Goal: Information Seeking & Learning: Learn about a topic

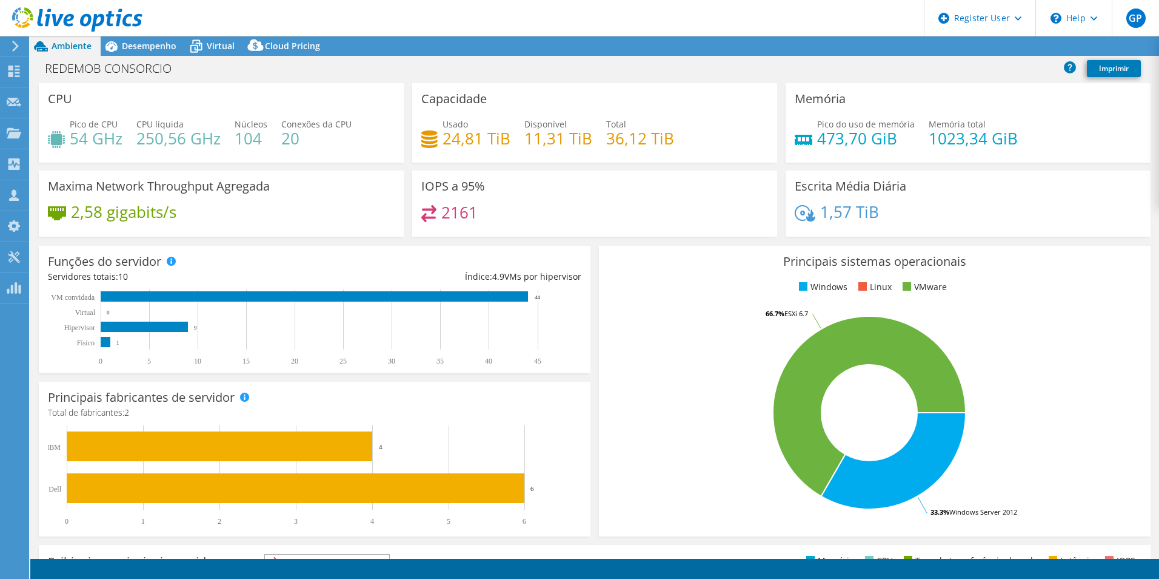
select select "USD"
click at [165, 55] on div "Desempenho" at bounding box center [143, 45] width 85 height 19
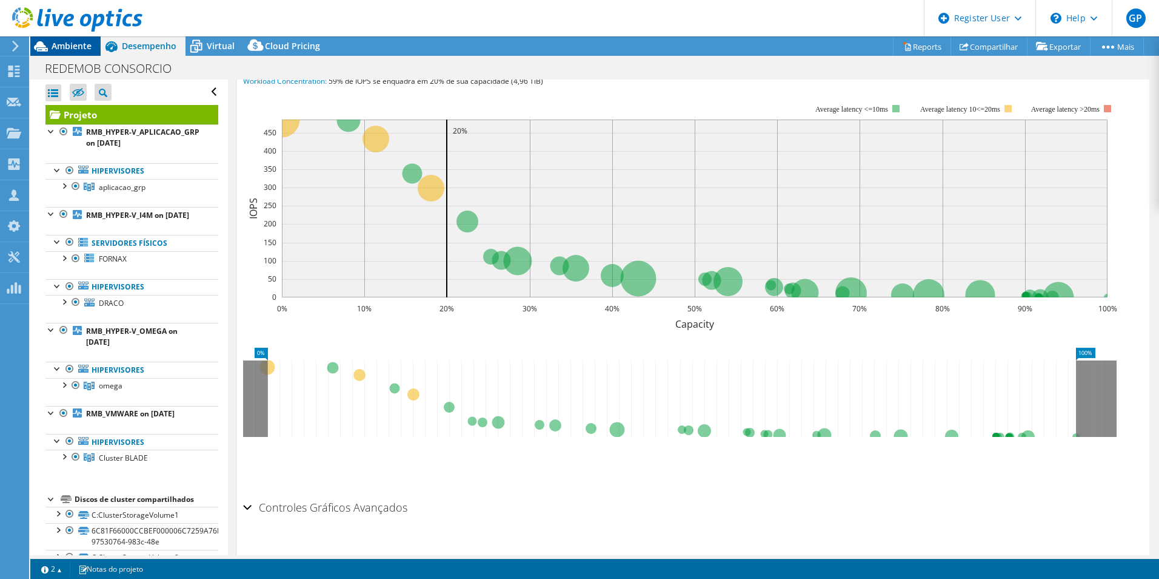
click at [56, 52] on div "Ambiente" at bounding box center [65, 45] width 70 height 19
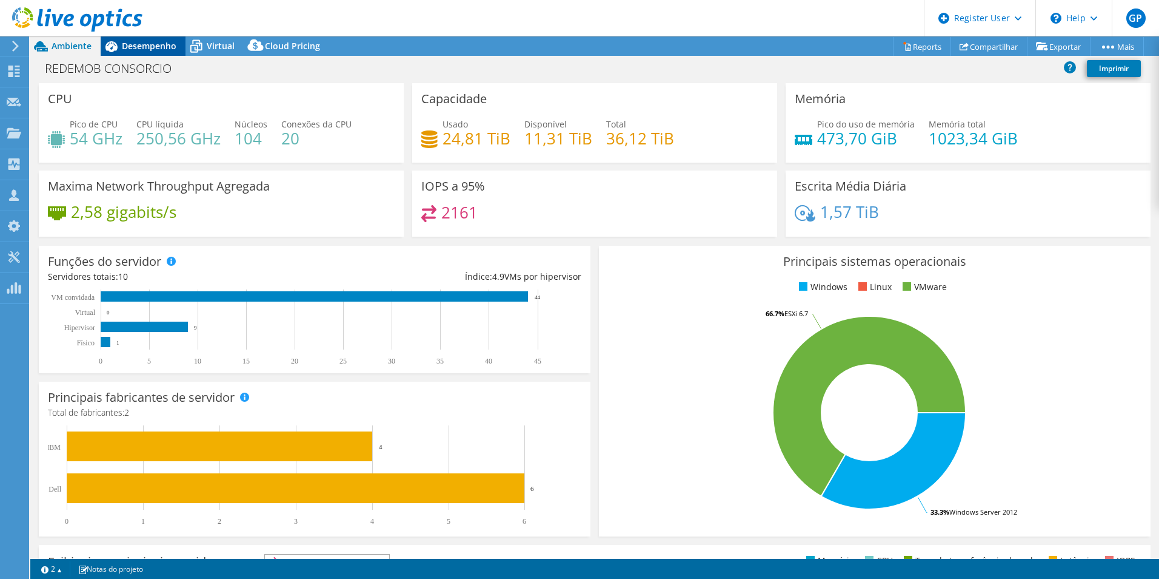
click at [142, 49] on span "Desempenho" at bounding box center [149, 46] width 55 height 12
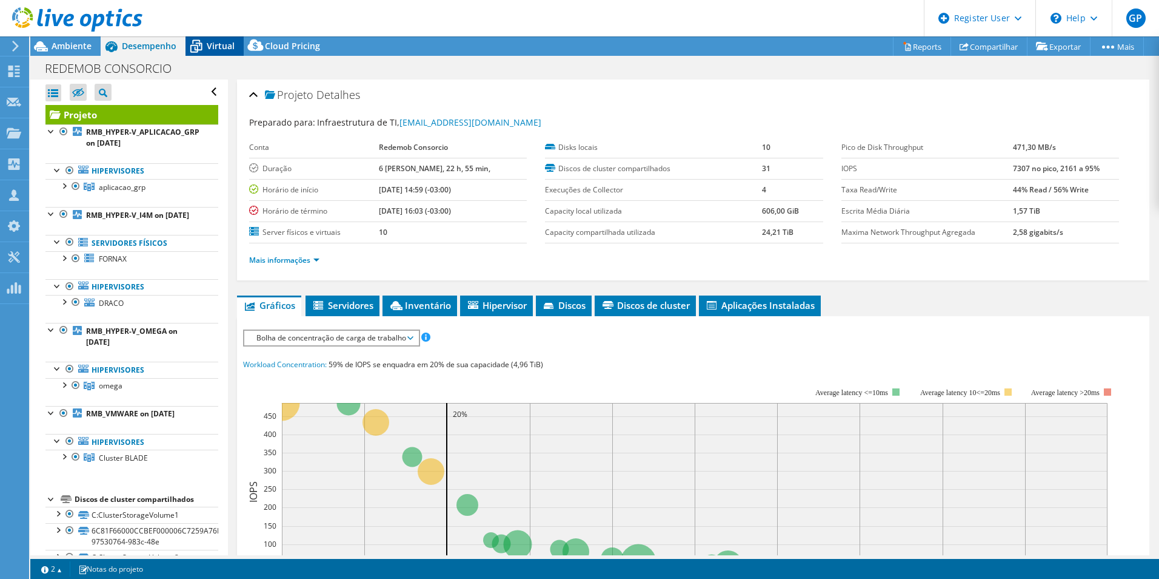
click at [210, 51] on span "Virtual" at bounding box center [221, 46] width 28 height 12
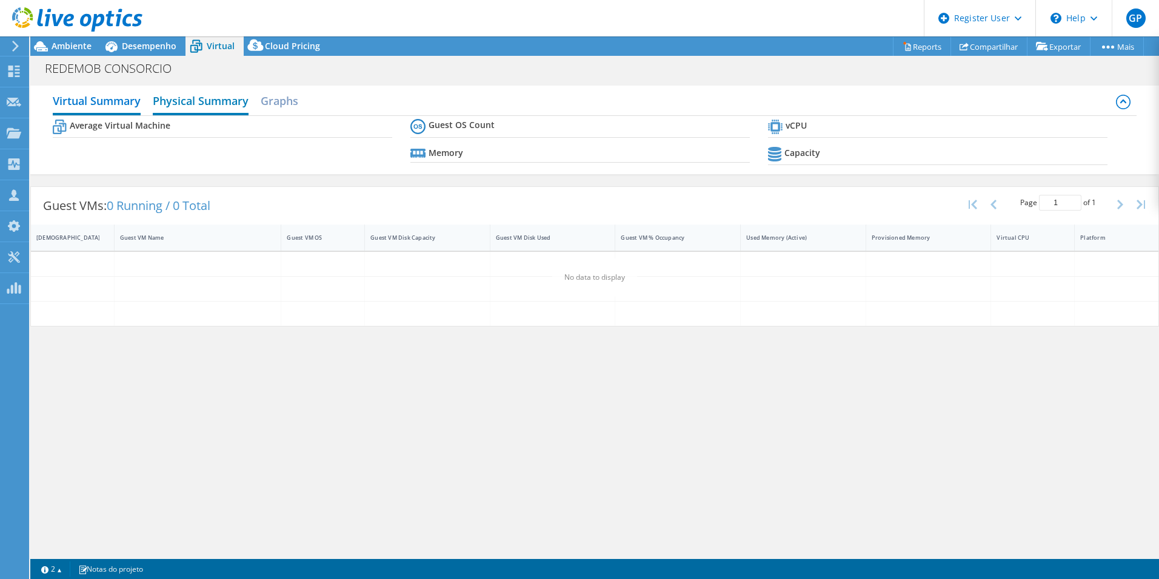
click at [180, 104] on h2 "Physical Summary" at bounding box center [201, 102] width 96 height 27
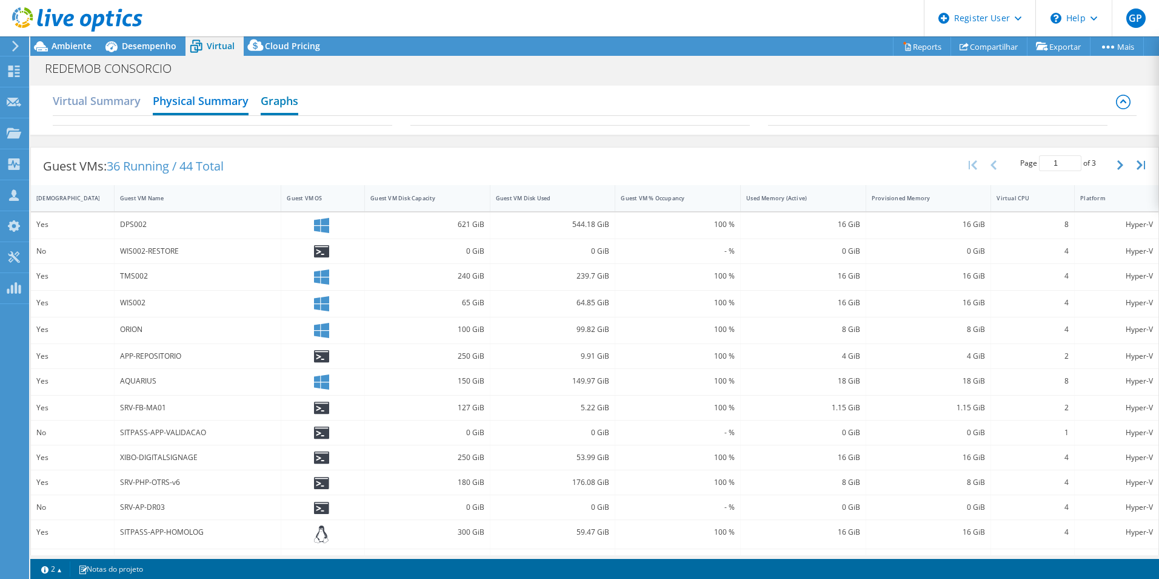
click at [277, 104] on h2 "Graphs" at bounding box center [280, 102] width 38 height 27
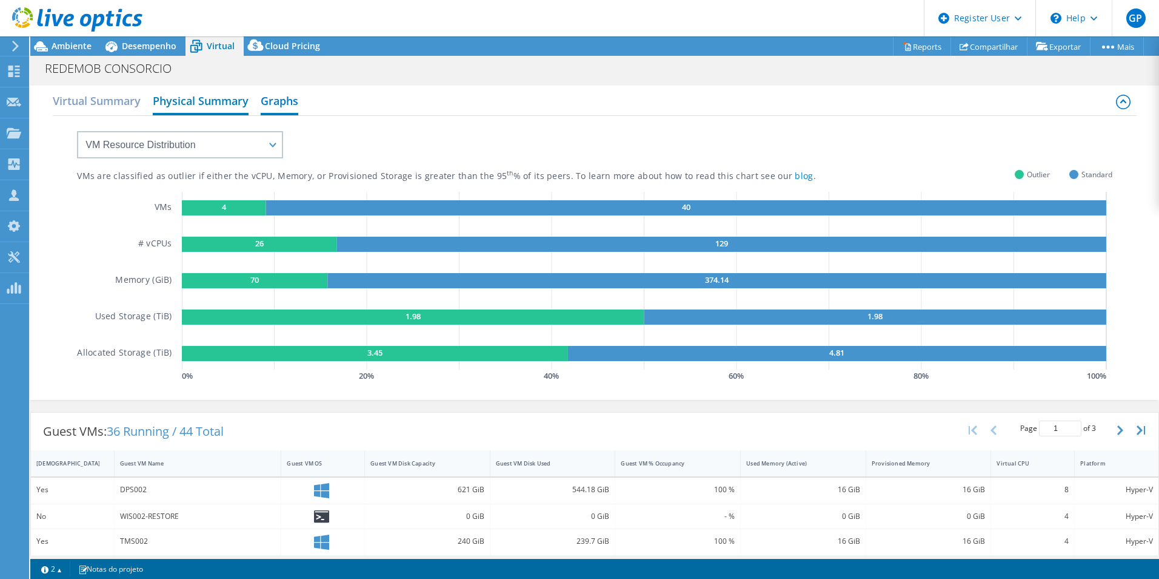
click at [203, 101] on h2 "Physical Summary" at bounding box center [201, 102] width 96 height 27
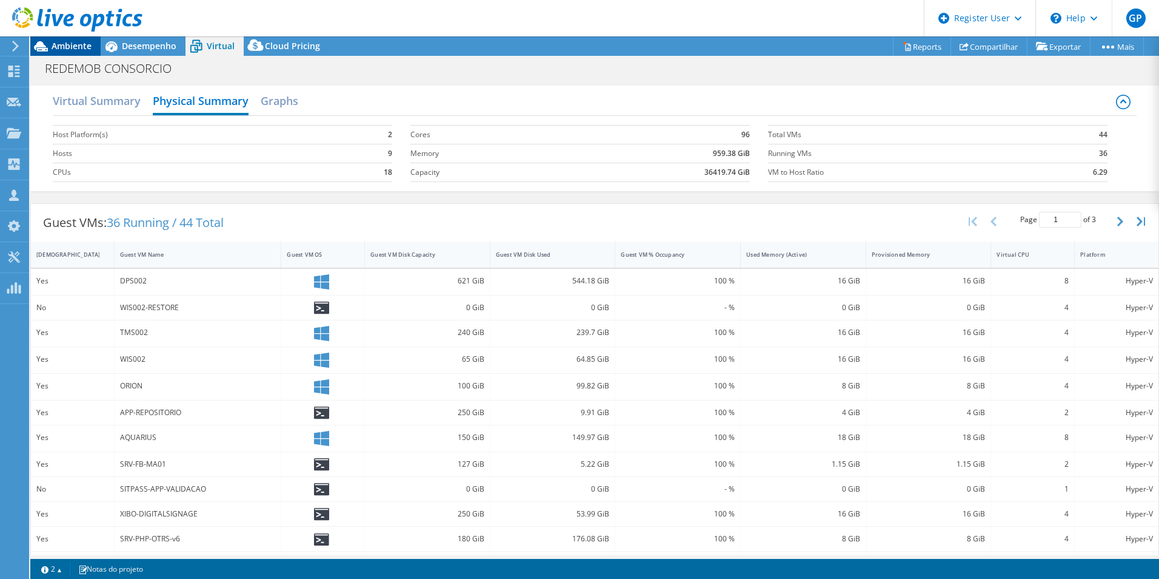
click at [79, 42] on span "Ambiente" at bounding box center [72, 46] width 40 height 12
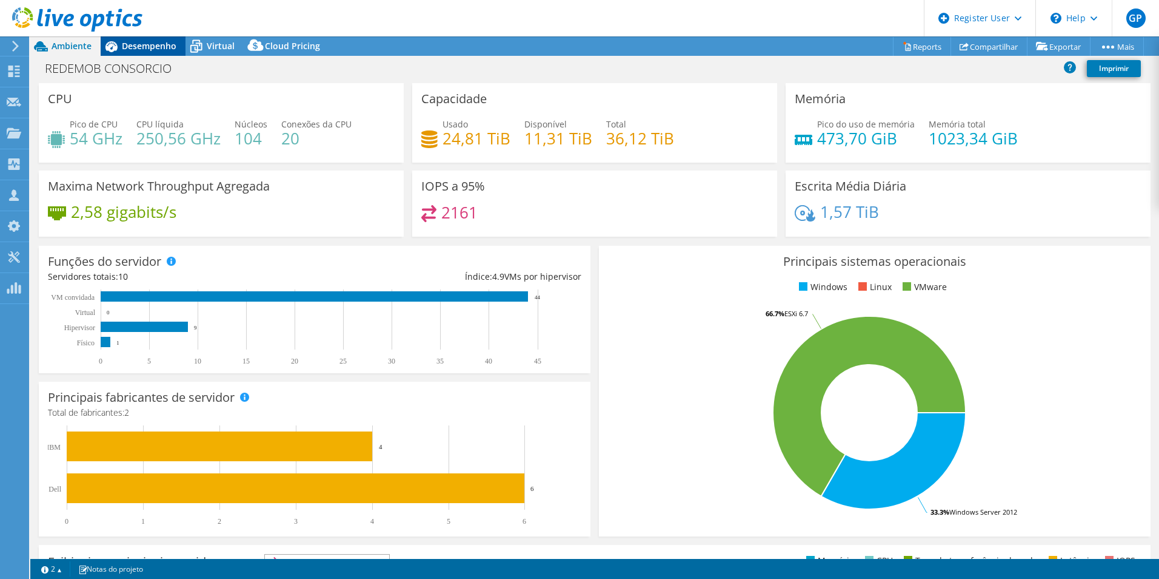
click at [157, 46] on span "Desempenho" at bounding box center [149, 46] width 55 height 12
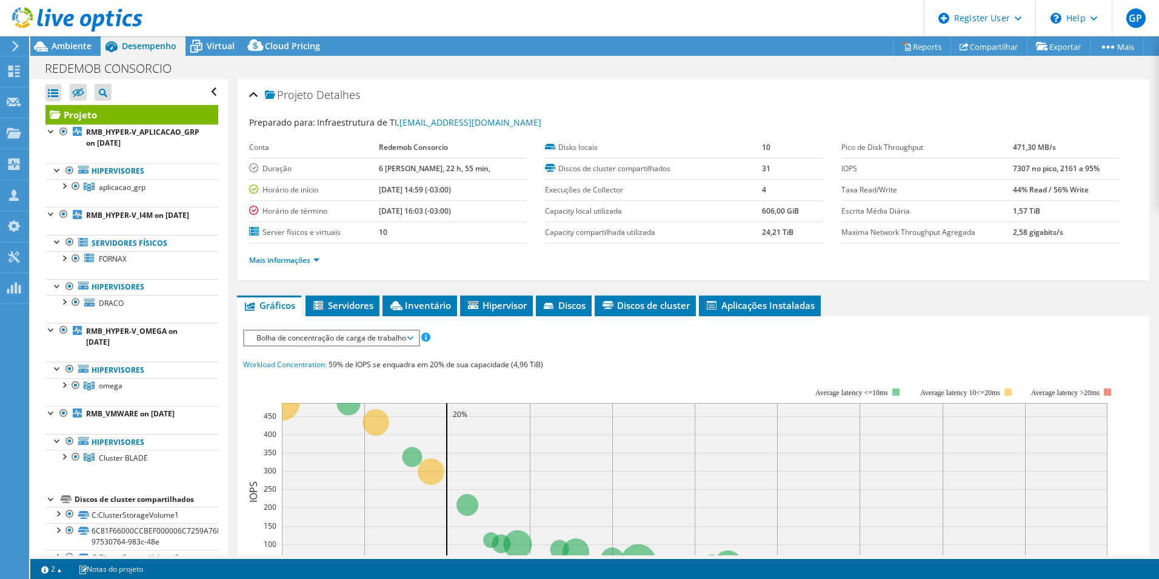
scroll to position [141, 0]
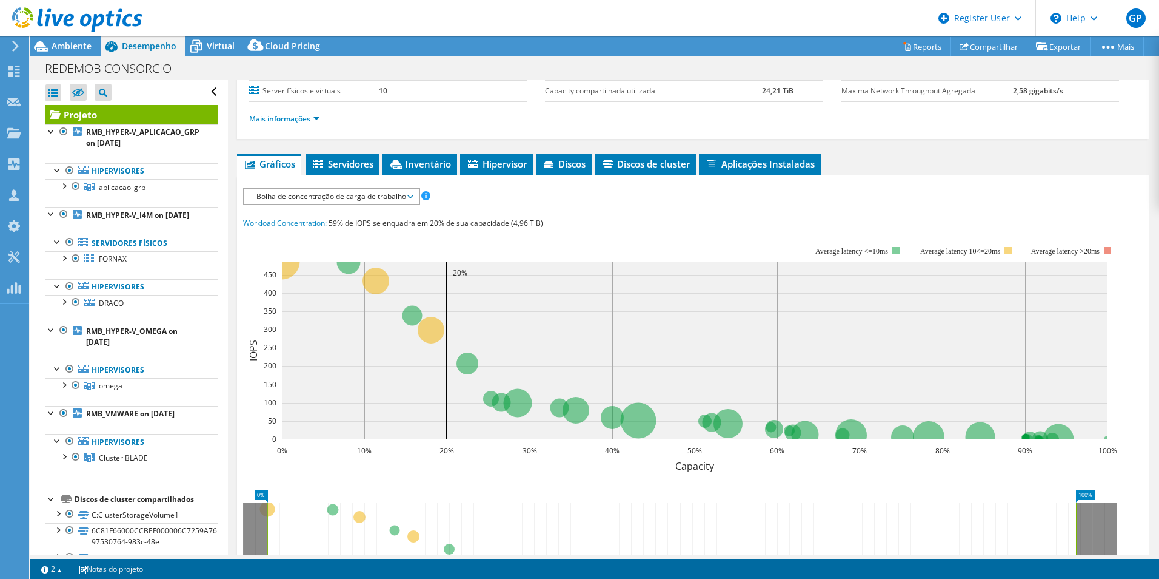
click at [426, 167] on span "Inventário" at bounding box center [420, 164] width 62 height 12
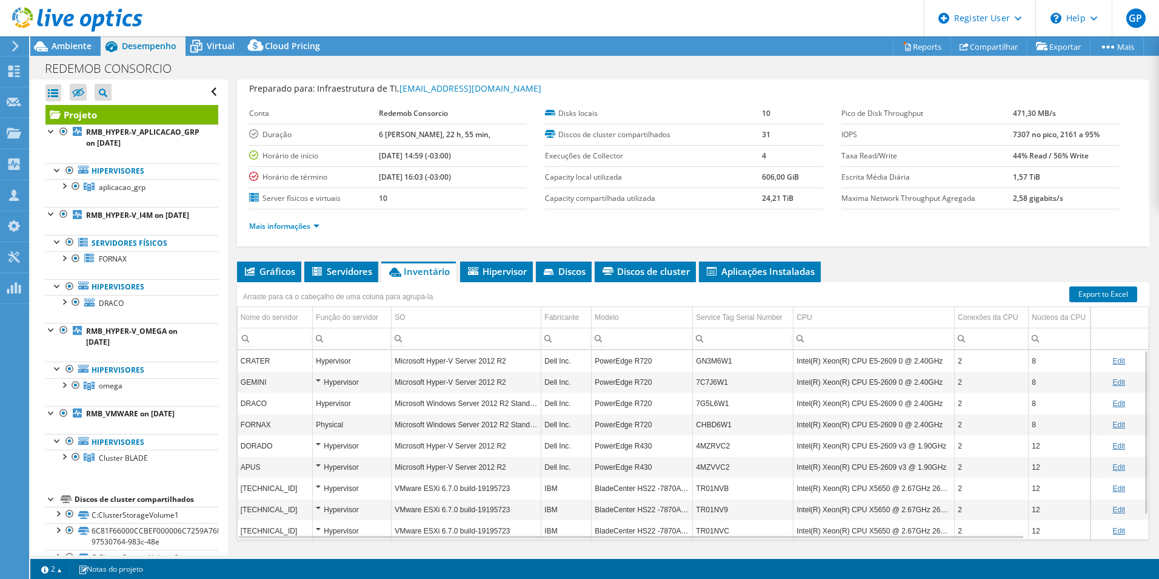
scroll to position [0, 0]
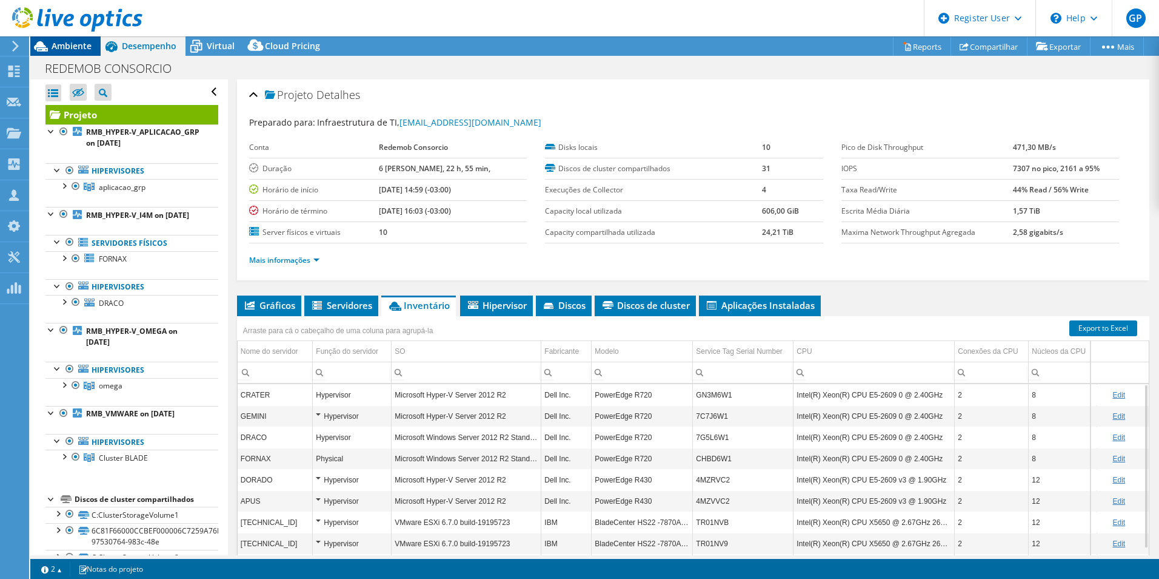
click at [64, 50] on span "Ambiente" at bounding box center [72, 46] width 40 height 12
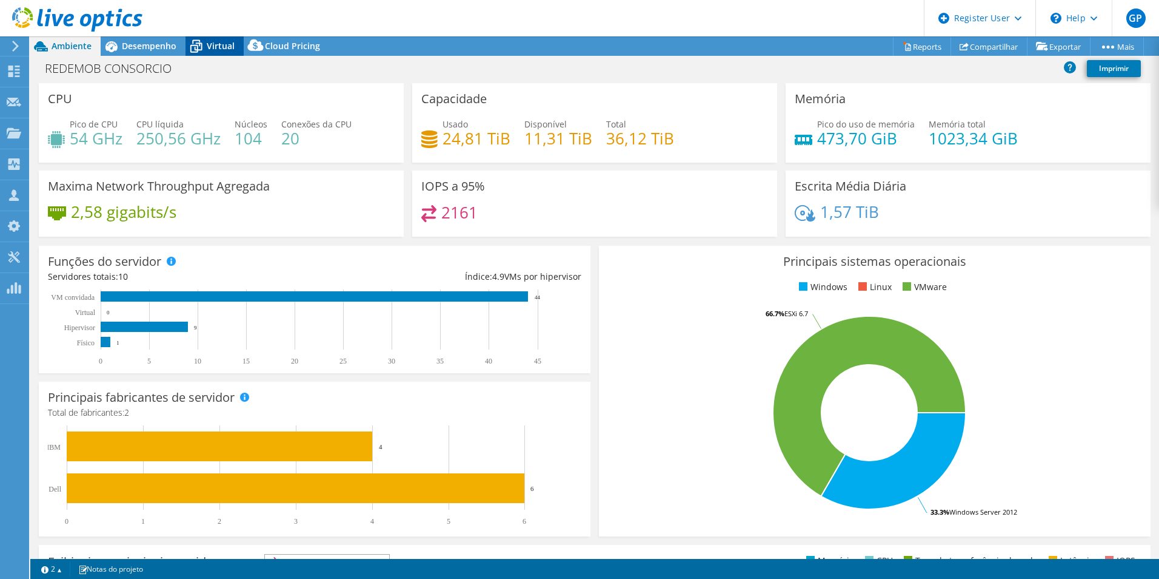
click at [215, 46] on span "Virtual" at bounding box center [221, 46] width 28 height 12
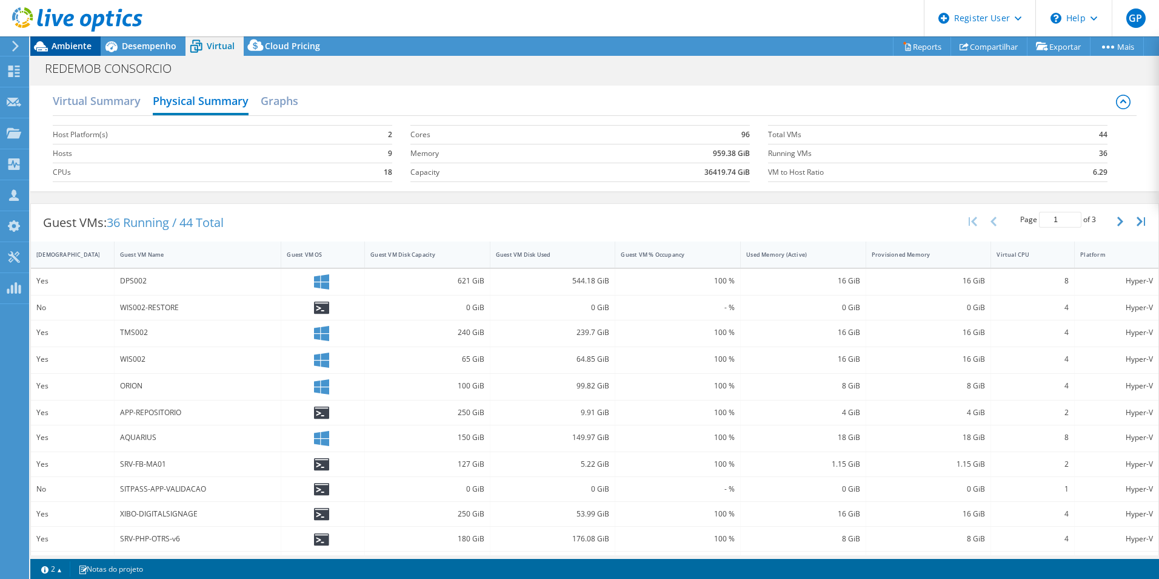
click at [73, 54] on div "Ambiente" at bounding box center [65, 45] width 70 height 19
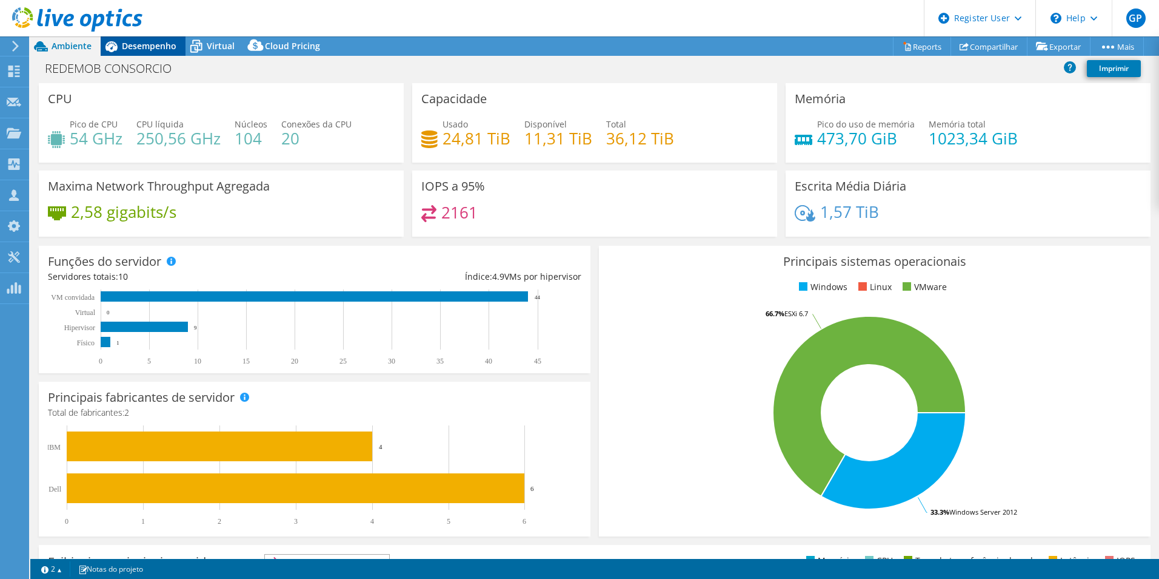
click at [148, 50] on span "Desempenho" at bounding box center [149, 46] width 55 height 12
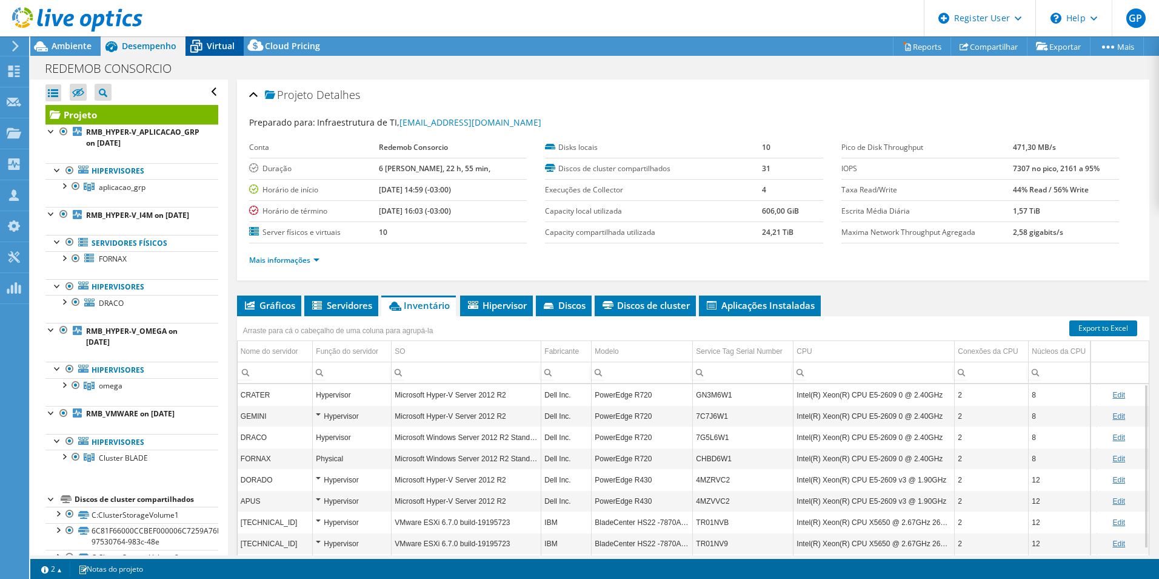
click at [204, 48] on icon at bounding box center [196, 46] width 21 height 21
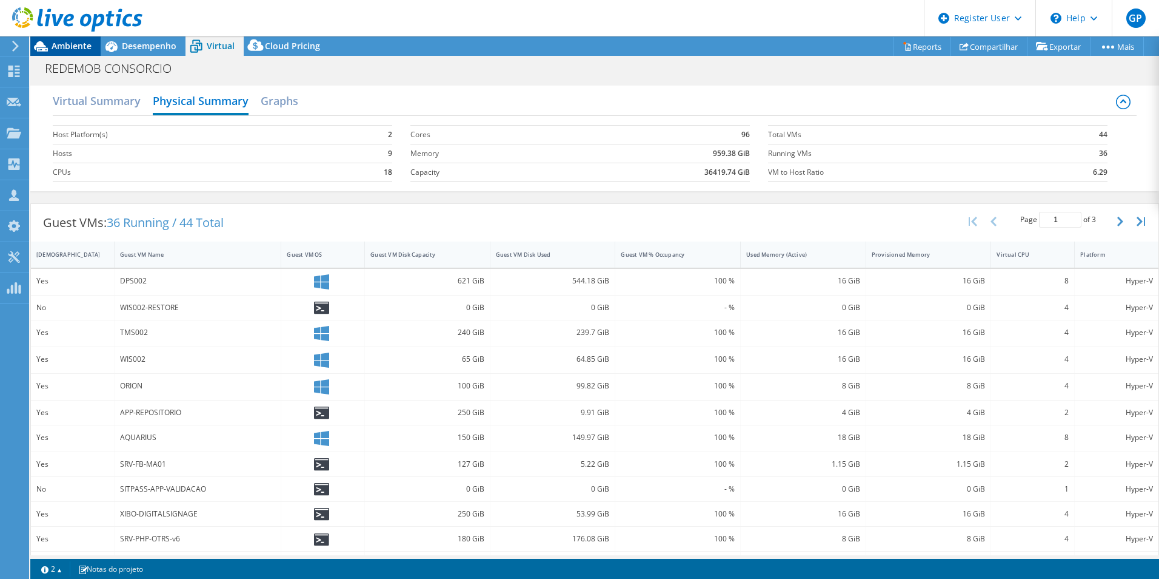
click at [81, 45] on span "Ambiente" at bounding box center [72, 46] width 40 height 12
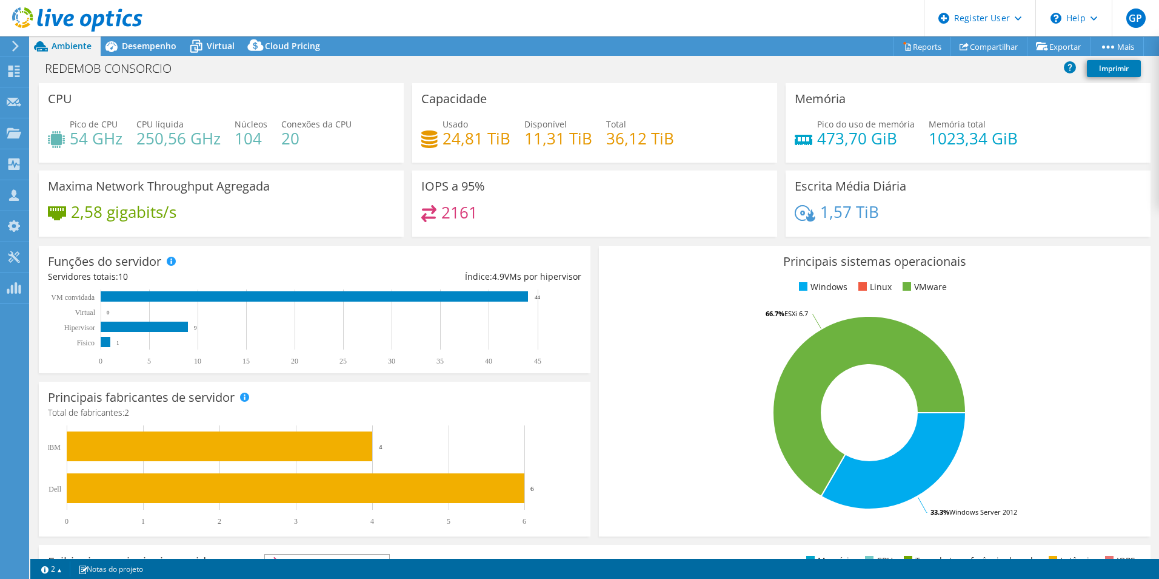
click at [657, 370] on rect at bounding box center [869, 412] width 523 height 212
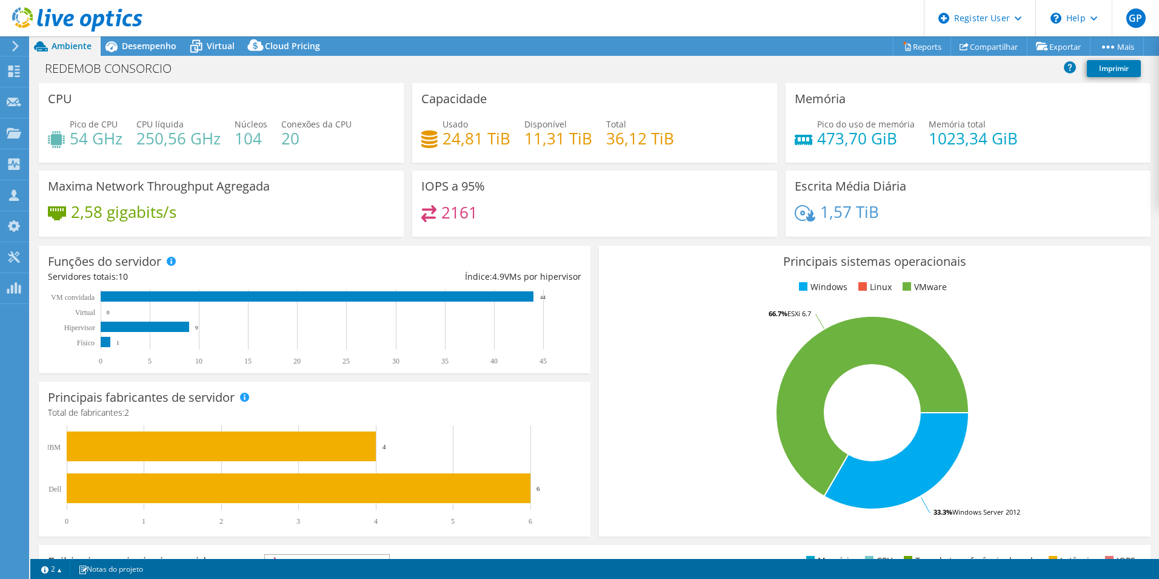
click at [630, 349] on rect at bounding box center [872, 412] width 529 height 212
click at [145, 50] on span "Desempenho" at bounding box center [149, 46] width 55 height 12
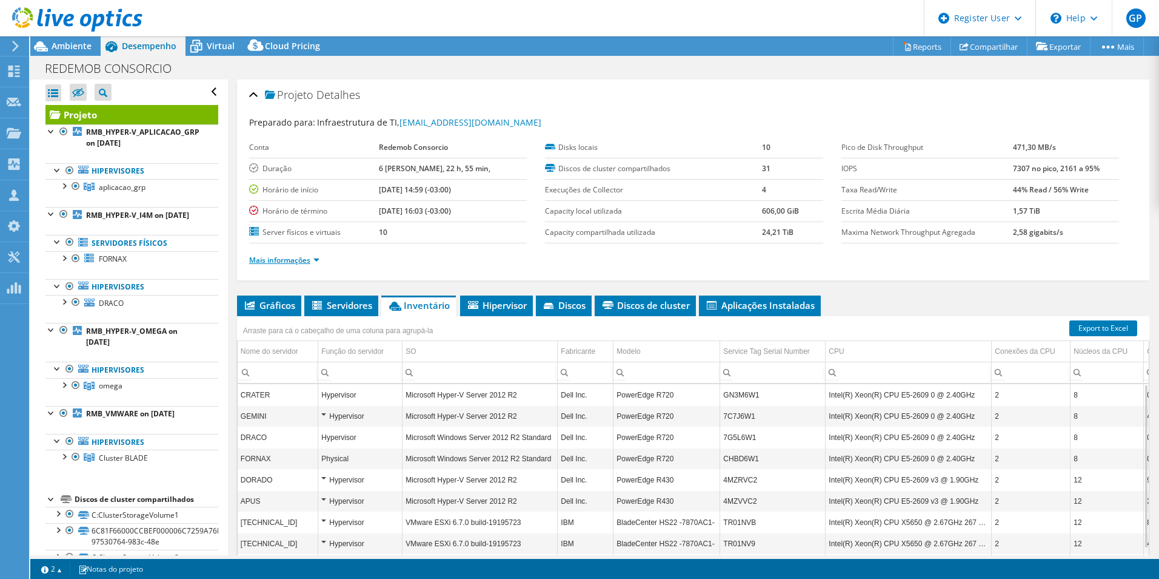
click at [315, 263] on link "Mais informações" at bounding box center [284, 260] width 70 height 10
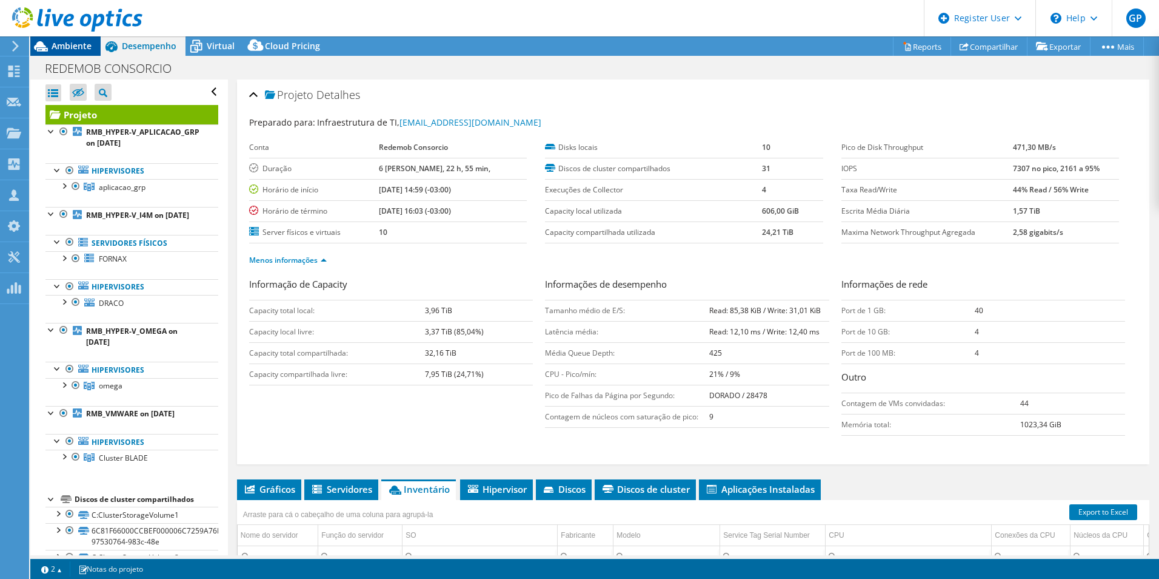
click at [58, 50] on span "Ambiente" at bounding box center [72, 46] width 40 height 12
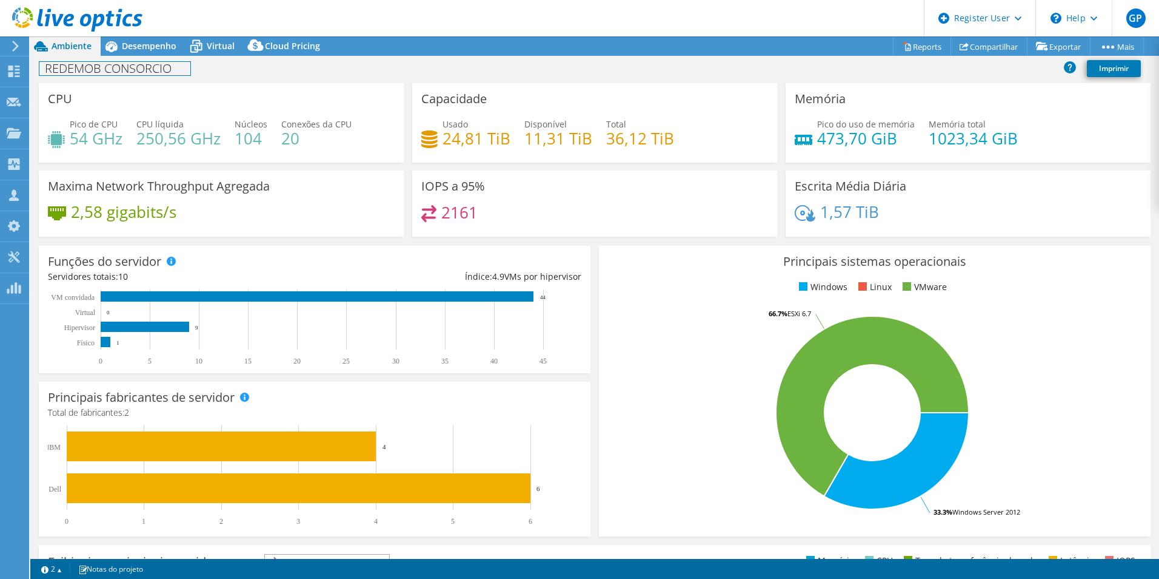
click at [78, 69] on h1 "REDEMOB CONSORCIO" at bounding box center [114, 68] width 151 height 13
drag, startPoint x: 50, startPoint y: 68, endPoint x: 93, endPoint y: 69, distance: 43.7
click at [93, 69] on h1 "REDEMOB CONSORCIO" at bounding box center [114, 68] width 151 height 13
click at [178, 70] on h1 "REDEMOB CONSORCIO" at bounding box center [114, 68] width 151 height 13
drag, startPoint x: 176, startPoint y: 69, endPoint x: 38, endPoint y: 65, distance: 138.9
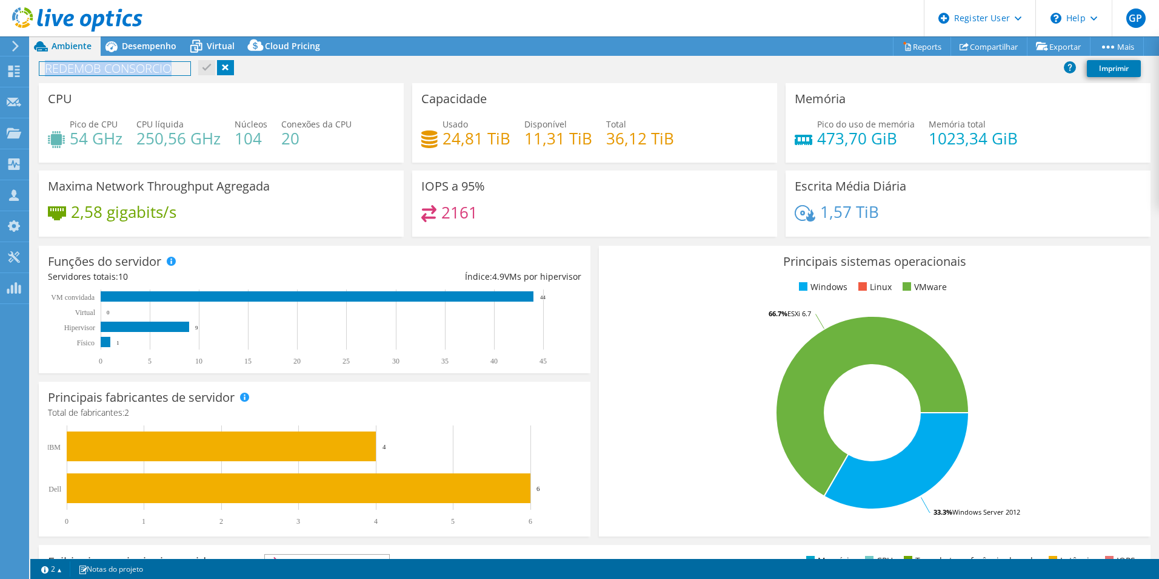
click at [38, 65] on div "REDEMOB CONSORCIO Imprimir" at bounding box center [594, 68] width 1129 height 22
copy h1 "REDEMOB CONSORCIO"
drag, startPoint x: 651, startPoint y: 475, endPoint x: 643, endPoint y: 470, distance: 10.1
click at [651, 475] on rect at bounding box center [872, 412] width 529 height 212
click at [216, 47] on span "Virtual" at bounding box center [221, 46] width 28 height 12
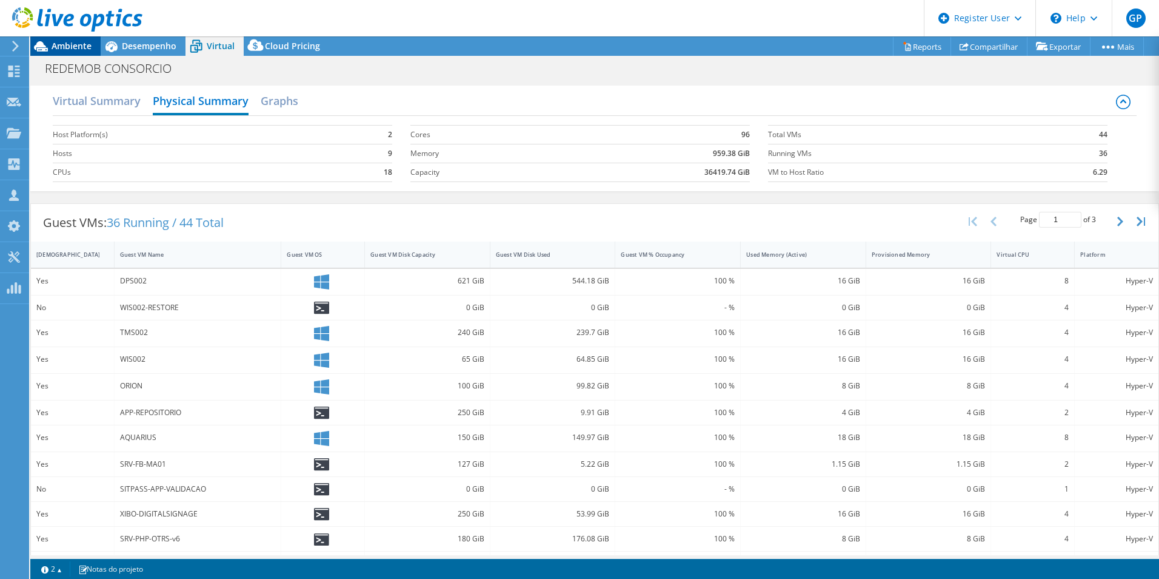
click at [74, 45] on span "Ambiente" at bounding box center [72, 46] width 40 height 12
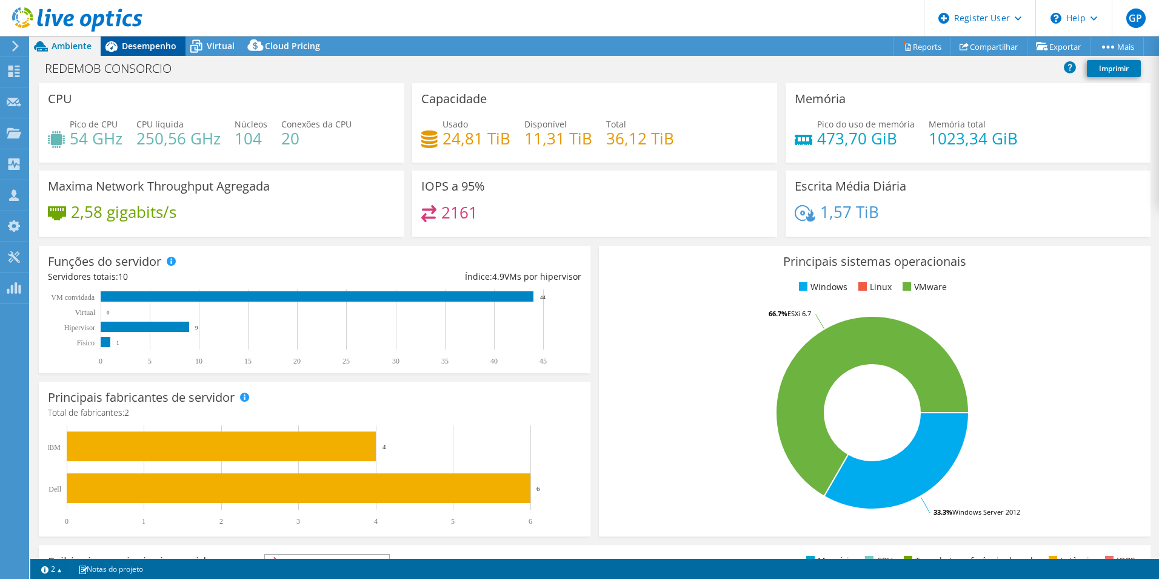
click at [143, 45] on span "Desempenho" at bounding box center [149, 46] width 55 height 12
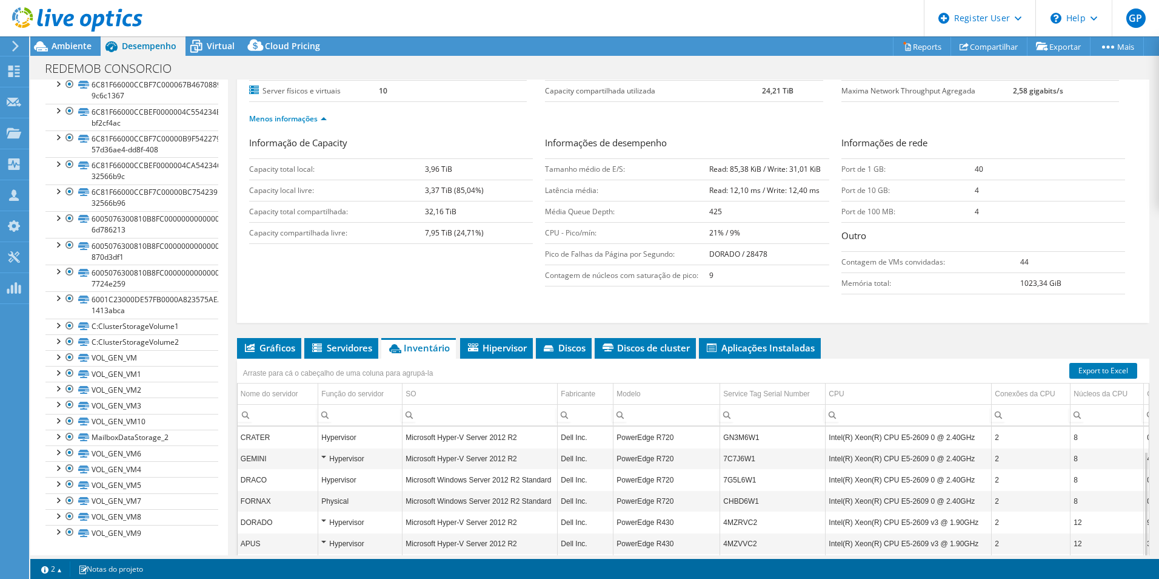
scroll to position [249, 0]
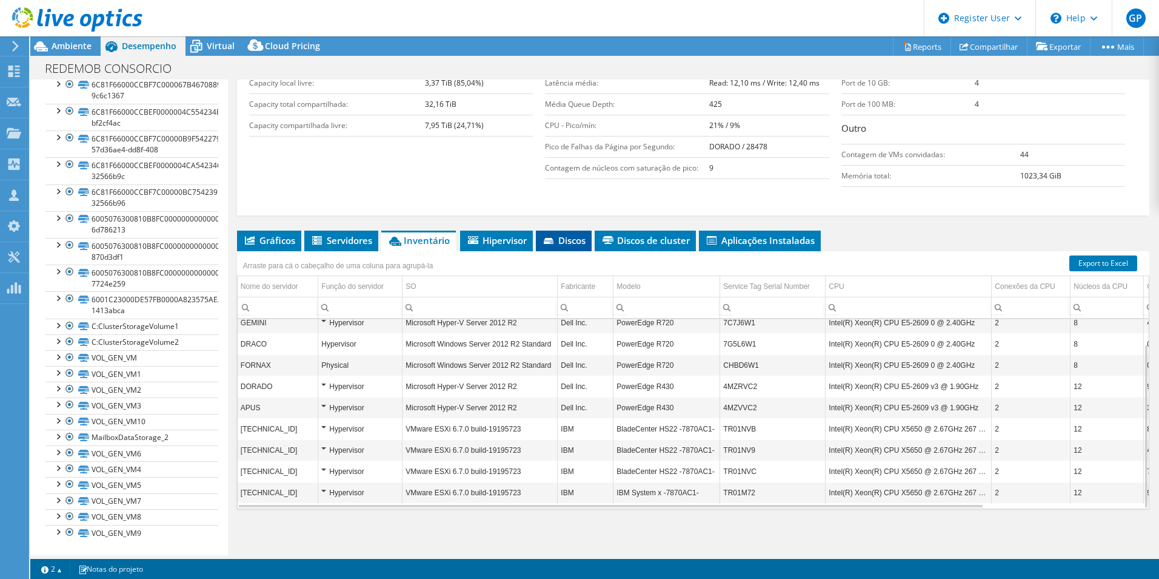
click at [555, 236] on span "Discos" at bounding box center [564, 240] width 44 height 12
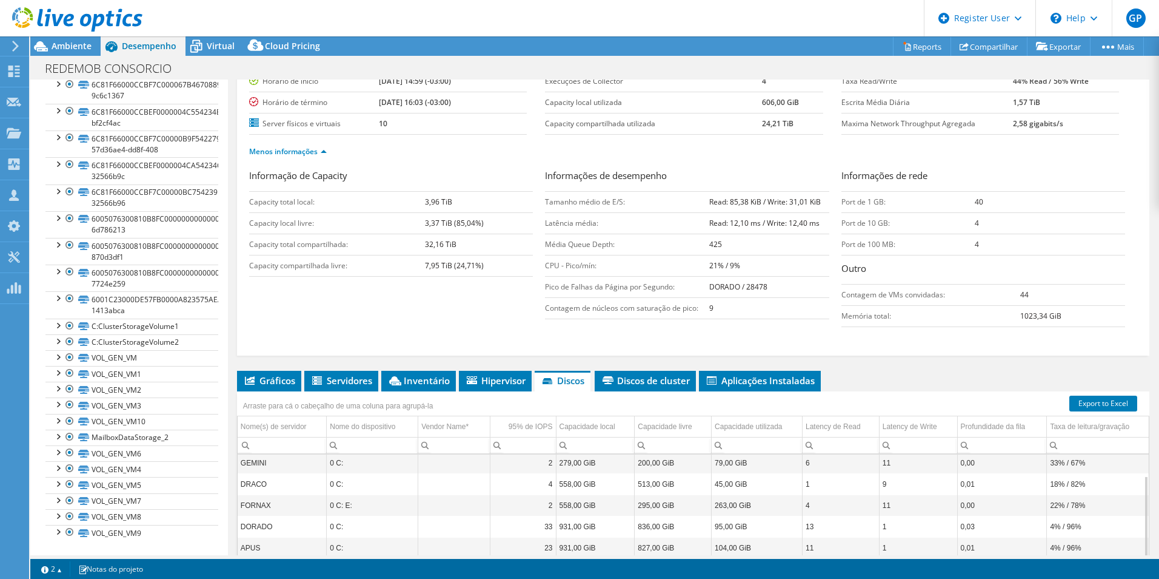
scroll to position [141, 0]
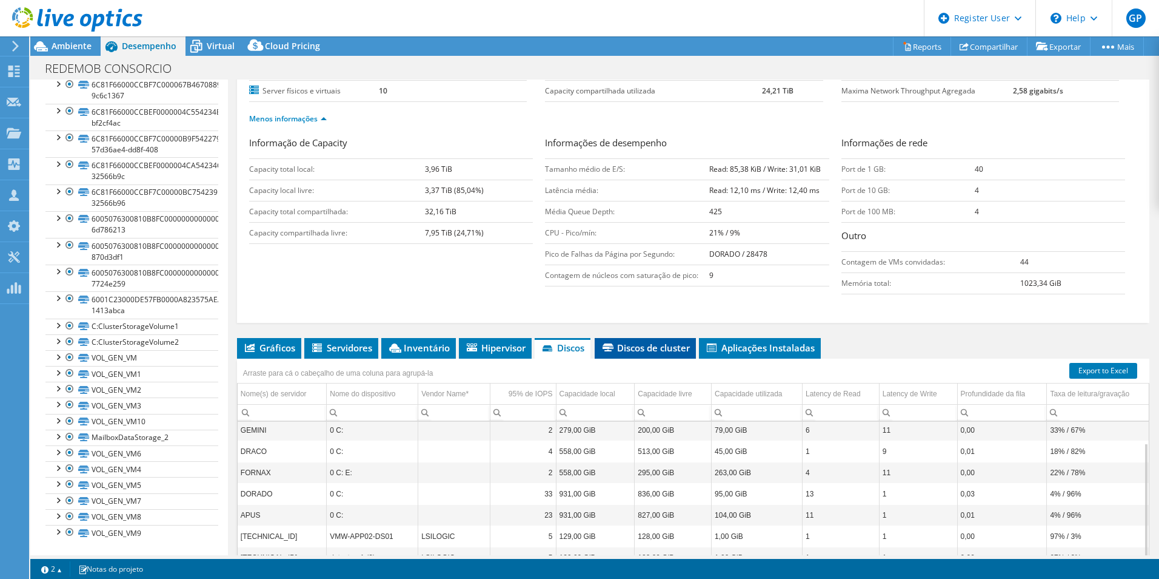
click at [627, 351] on span "Discos de cluster" at bounding box center [645, 347] width 89 height 12
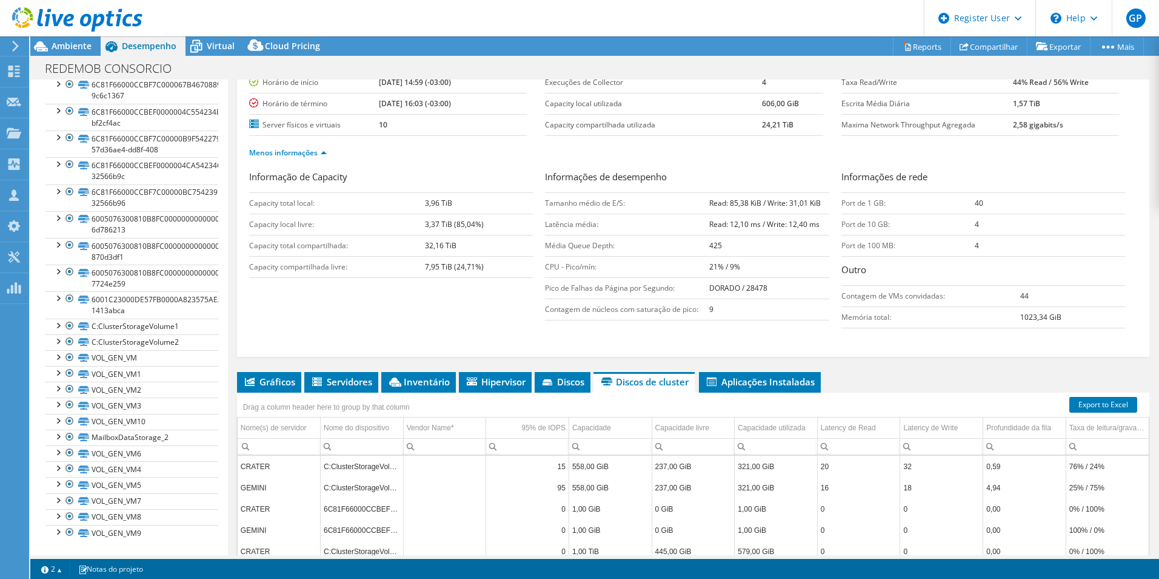
scroll to position [146, 0]
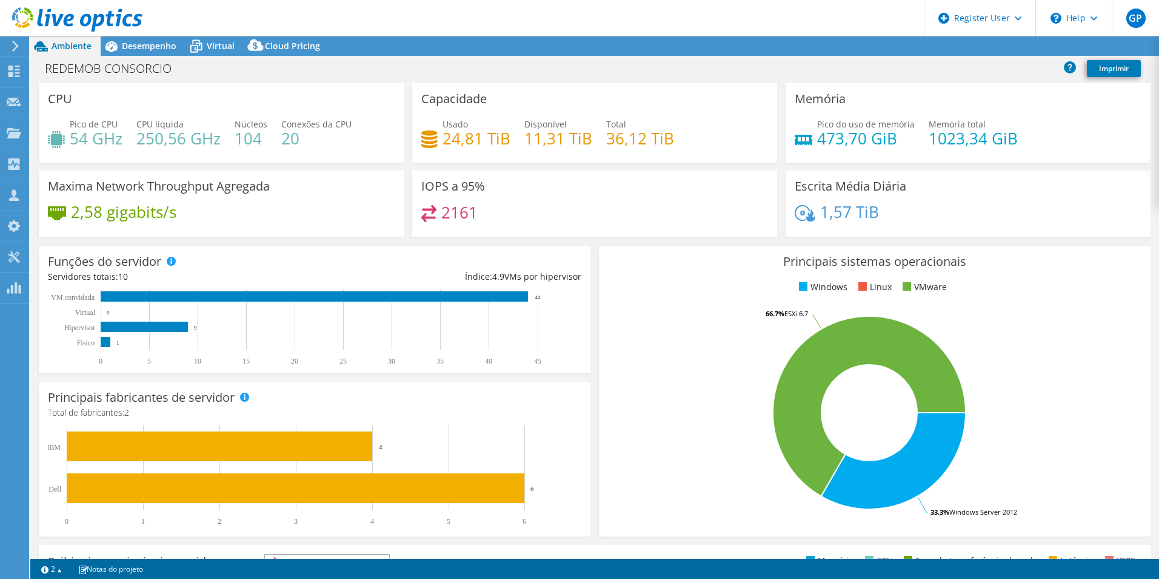
select select "USD"
click at [152, 50] on span "Desempenho" at bounding box center [149, 46] width 55 height 12
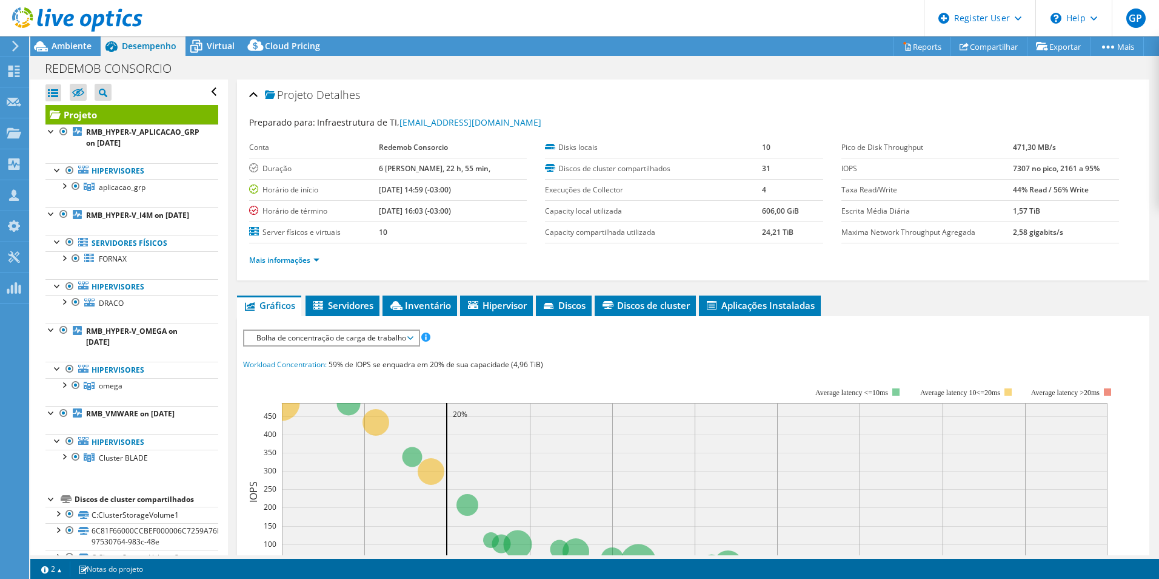
scroll to position [141, 0]
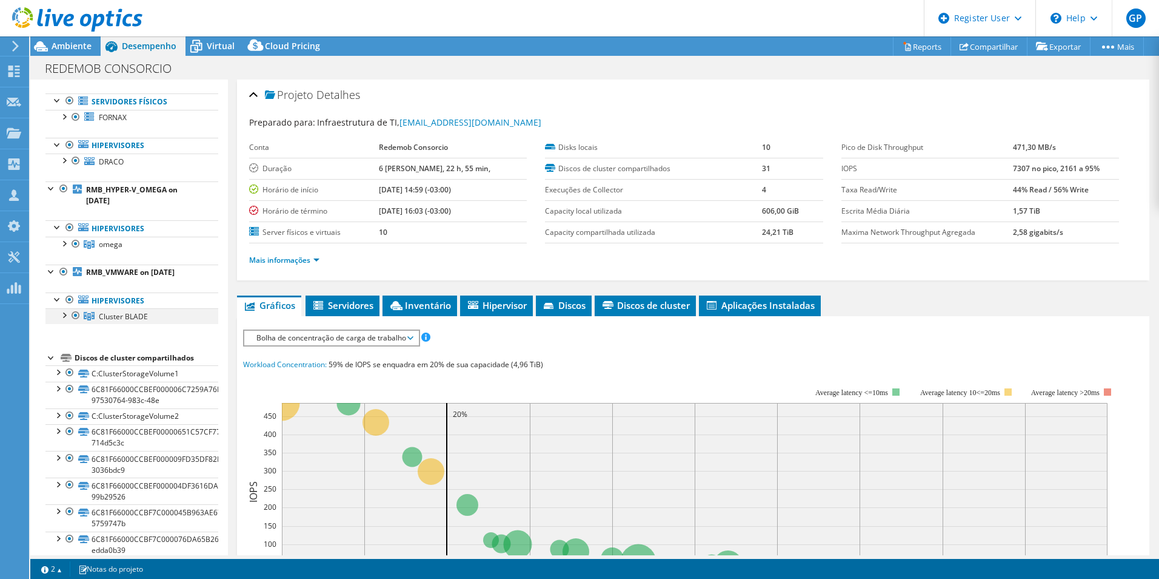
click at [61, 320] on div at bounding box center [64, 314] width 12 height 12
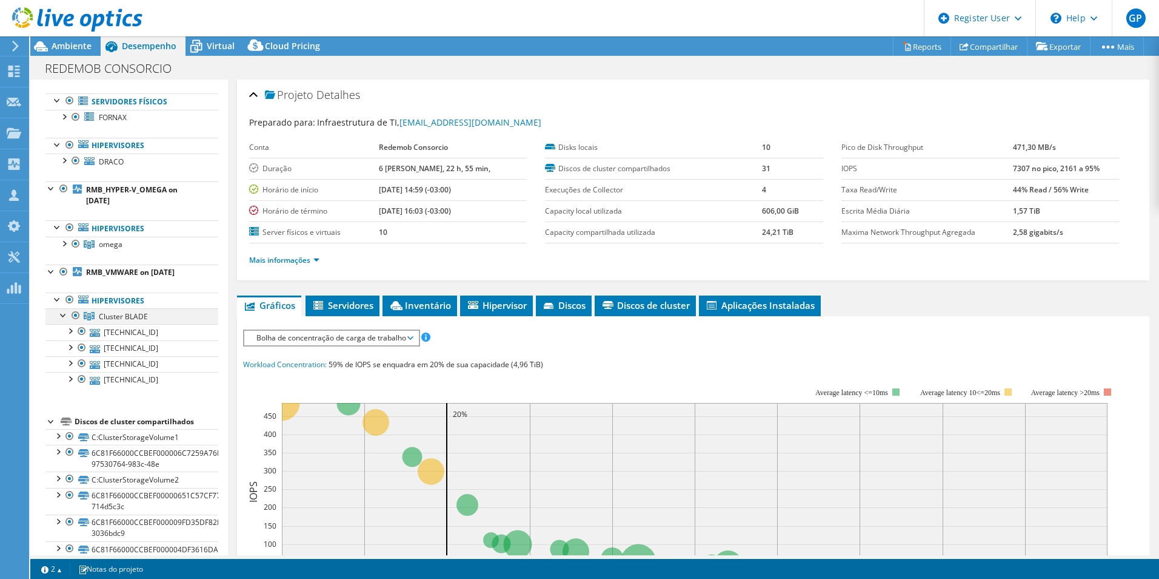
click at [61, 320] on div at bounding box center [64, 314] width 12 height 12
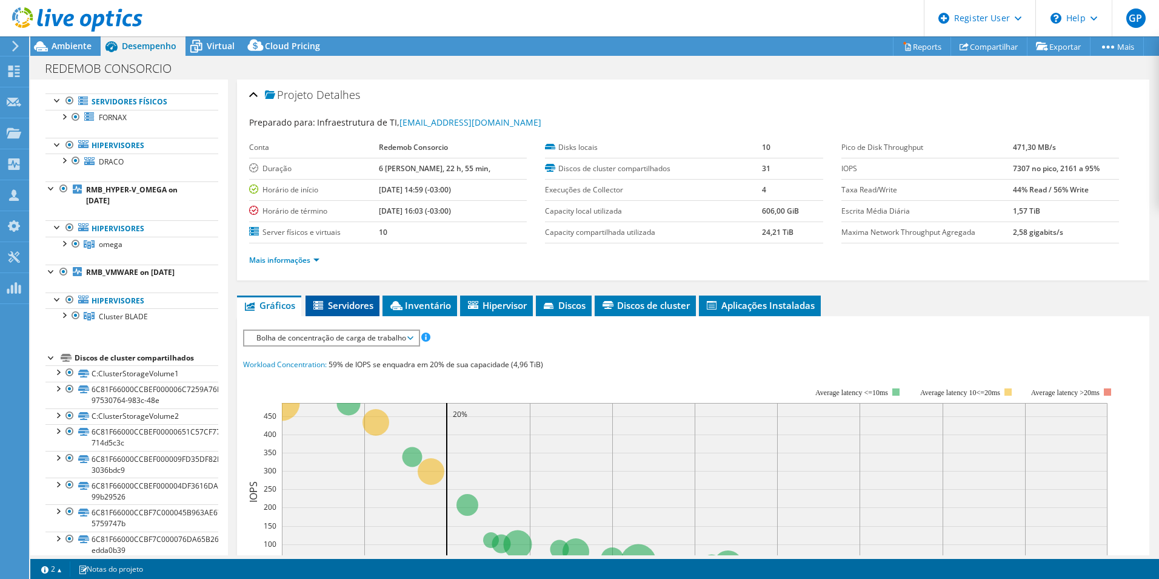
click at [352, 309] on span "Servidores" at bounding box center [343, 305] width 62 height 12
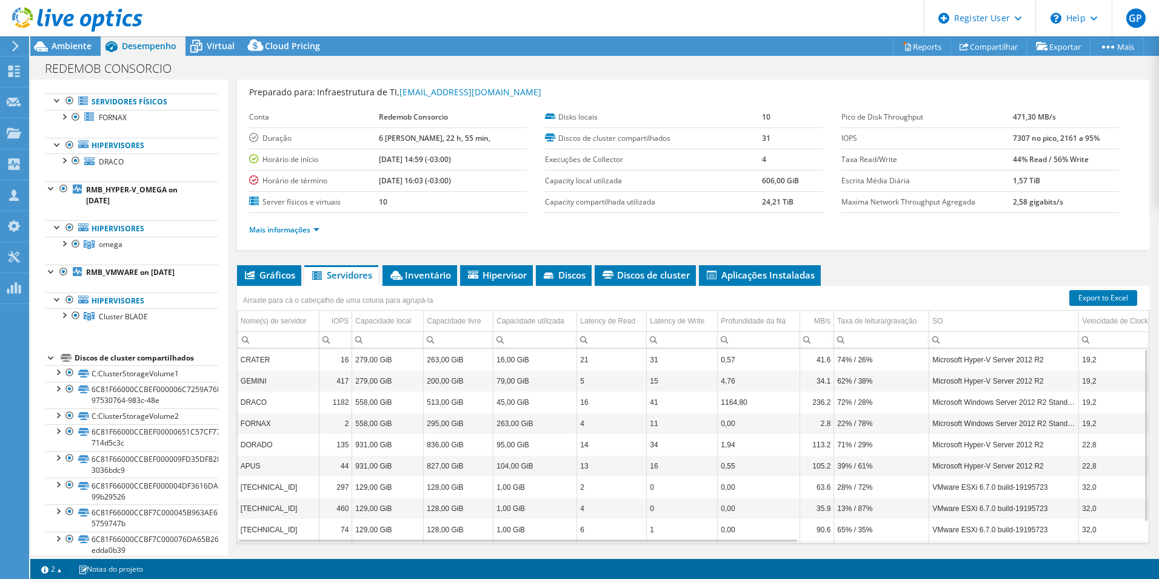
scroll to position [0, 0]
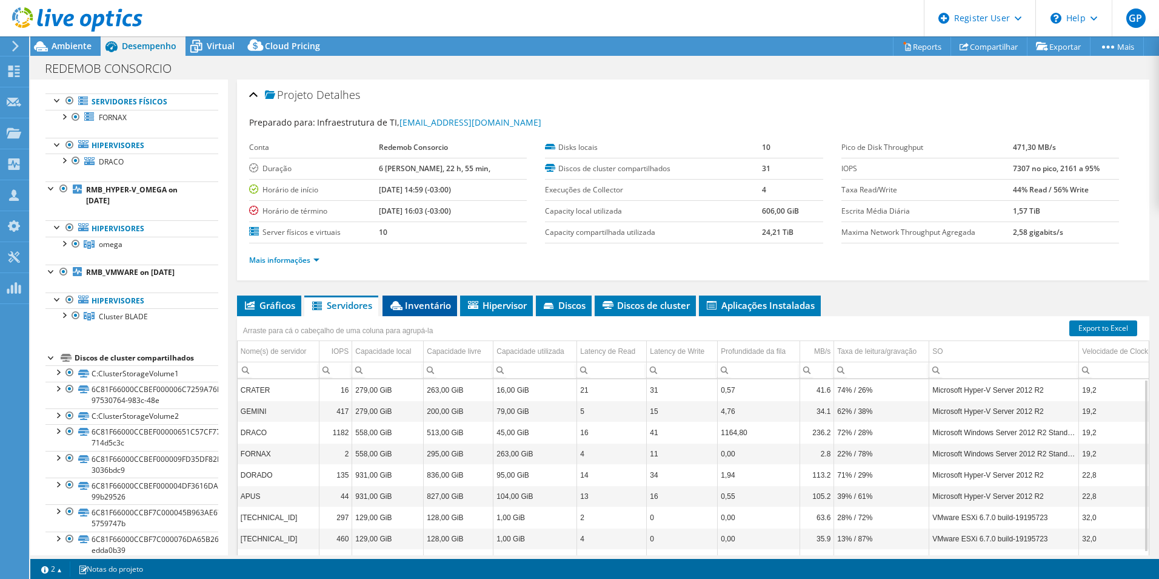
click at [418, 308] on span "Inventário" at bounding box center [420, 305] width 62 height 12
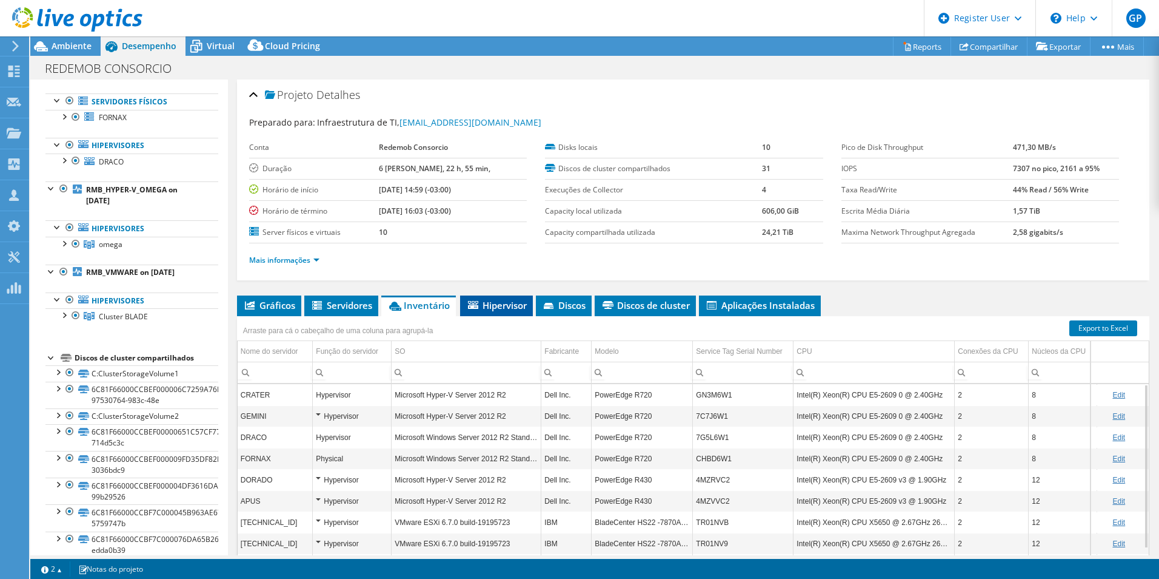
click at [498, 312] on li "Hipervisor" at bounding box center [496, 305] width 73 height 21
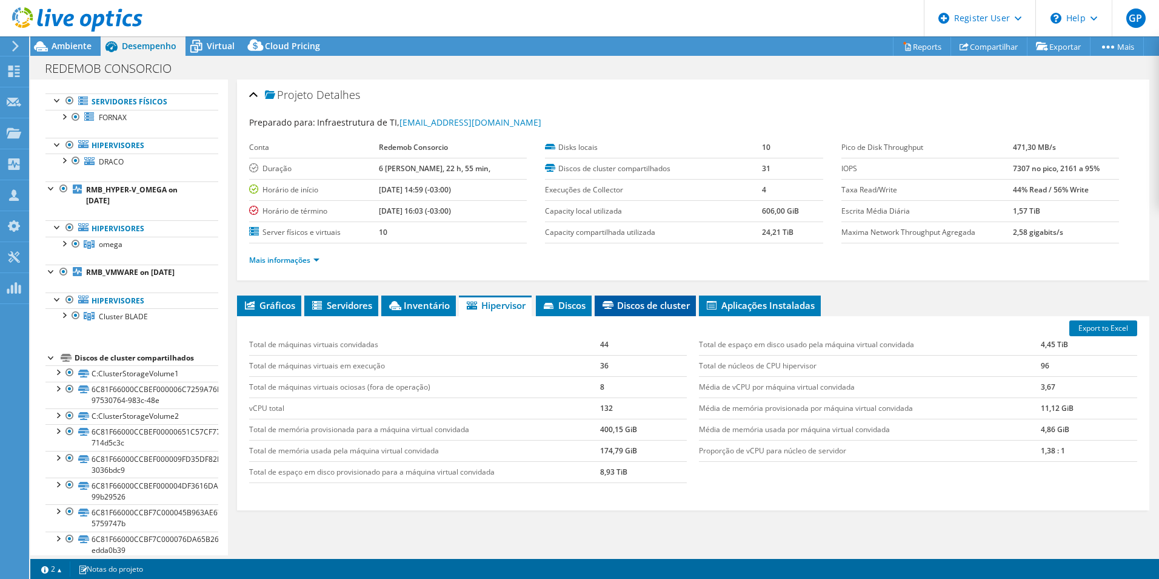
click at [641, 303] on span "Discos de cluster" at bounding box center [645, 305] width 89 height 12
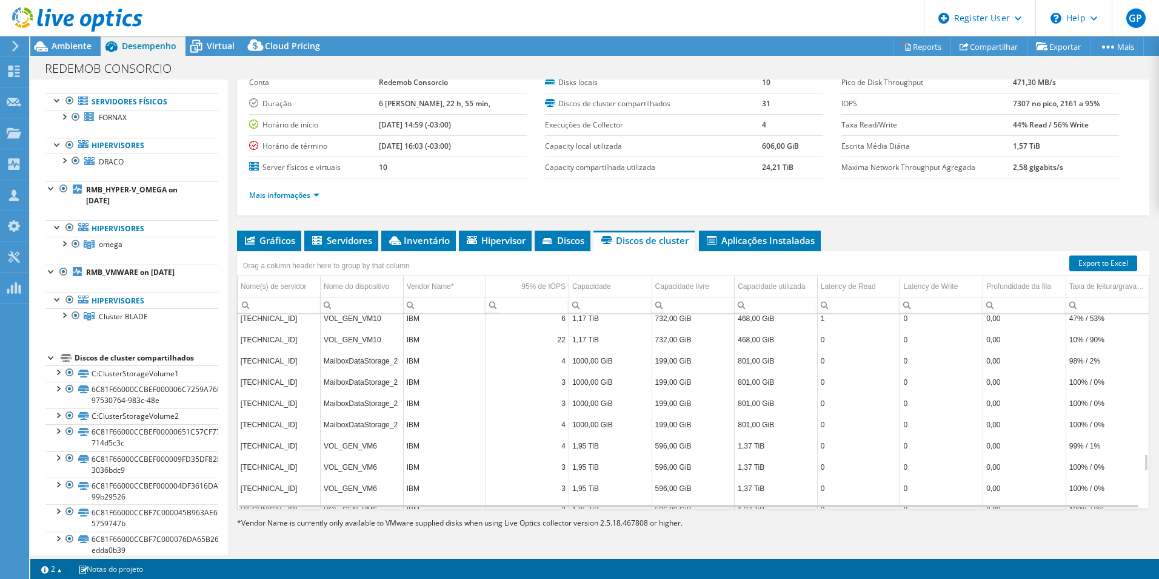
scroll to position [1693, 0]
